Goal: Navigation & Orientation: Find specific page/section

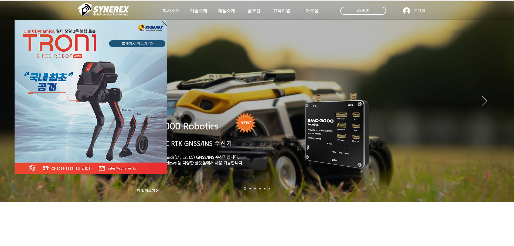
click at [201, 10] on div "LimX Dinamics" at bounding box center [257, 123] width 514 height 246
click at [407, 128] on div "LimX Dinamics" at bounding box center [257, 123] width 514 height 246
click at [227, 10] on div "LimX Dinamics" at bounding box center [257, 123] width 514 height 246
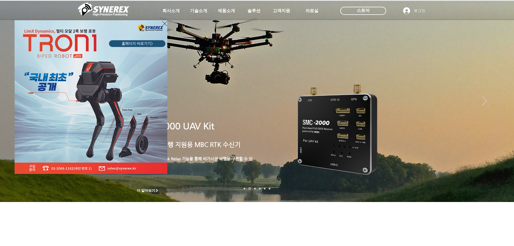
click at [501, 89] on div "LimX Dinamics" at bounding box center [257, 123] width 514 height 246
click at [504, 90] on div "LimX Dinamics" at bounding box center [257, 123] width 514 height 246
click at [500, 89] on div "LimX Dinamics" at bounding box center [257, 123] width 514 height 246
drag, startPoint x: 250, startPoint y: 120, endPoint x: 238, endPoint y: 90, distance: 32.9
click at [248, 114] on div "LimX Dinamics" at bounding box center [257, 123] width 514 height 246
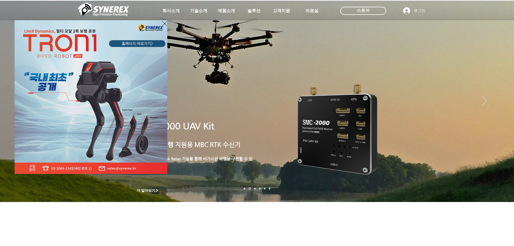
click at [255, 12] on div "LimX Dinamics" at bounding box center [257, 123] width 514 height 246
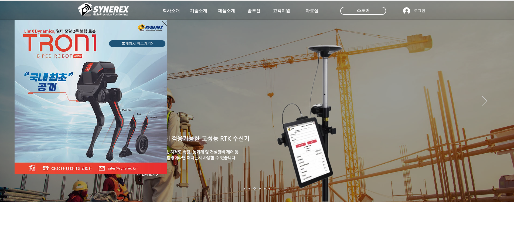
click at [155, 174] on div "LimX Dinamics" at bounding box center [257, 123] width 514 height 246
drag, startPoint x: 141, startPoint y: 172, endPoint x: 80, endPoint y: 106, distance: 89.2
click at [141, 171] on img "LimX Dinamics" at bounding box center [91, 97] width 153 height 154
drag, startPoint x: 212, startPoint y: 86, endPoint x: 194, endPoint y: 80, distance: 18.8
click at [209, 93] on div "LimX Dinamics" at bounding box center [257, 123] width 514 height 246
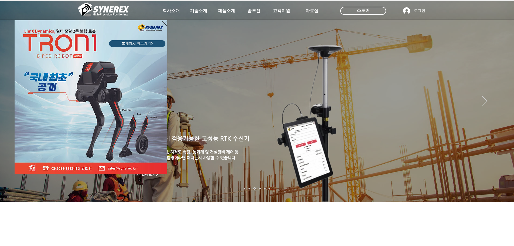
drag, startPoint x: 189, startPoint y: 4, endPoint x: 201, endPoint y: 15, distance: 16.3
click at [195, 14] on div "LimX Dinamics" at bounding box center [257, 123] width 514 height 246
drag, startPoint x: 201, startPoint y: 15, endPoint x: 201, endPoint y: 8, distance: 6.7
click at [201, 13] on div "LimX Dinamics" at bounding box center [257, 123] width 514 height 246
drag, startPoint x: 201, startPoint y: 8, endPoint x: 110, endPoint y: 11, distance: 91.0
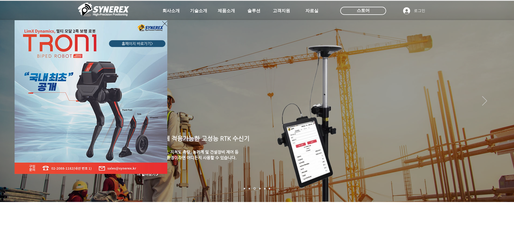
click at [198, 8] on div "LimX Dinamics" at bounding box center [257, 123] width 514 height 246
click at [104, 11] on div "LimX Dinamics" at bounding box center [65, 91] width 104 height 163
click at [368, 22] on div "LimX Dinamics" at bounding box center [257, 123] width 514 height 246
drag, startPoint x: 375, startPoint y: 143, endPoint x: 352, endPoint y: 160, distance: 28.0
click at [371, 146] on div "LimX Dinamics" at bounding box center [257, 123] width 514 height 246
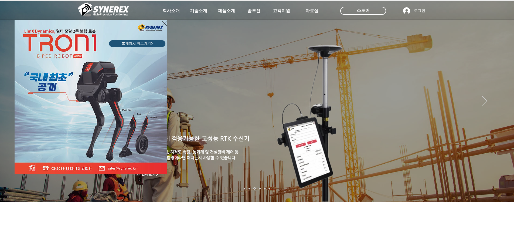
click at [456, 226] on div "LimX Dinamics" at bounding box center [257, 123] width 514 height 246
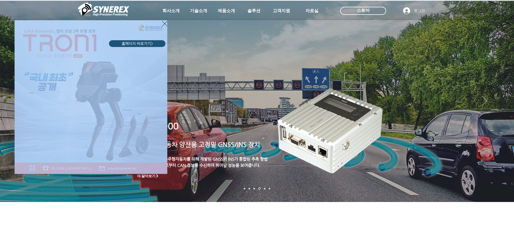
drag, startPoint x: 27, startPoint y: 18, endPoint x: 22, endPoint y: 6, distance: 12.3
click at [22, 6] on div "LimX Dinamics" at bounding box center [257, 123] width 514 height 246
